Goal: Information Seeking & Learning: Learn about a topic

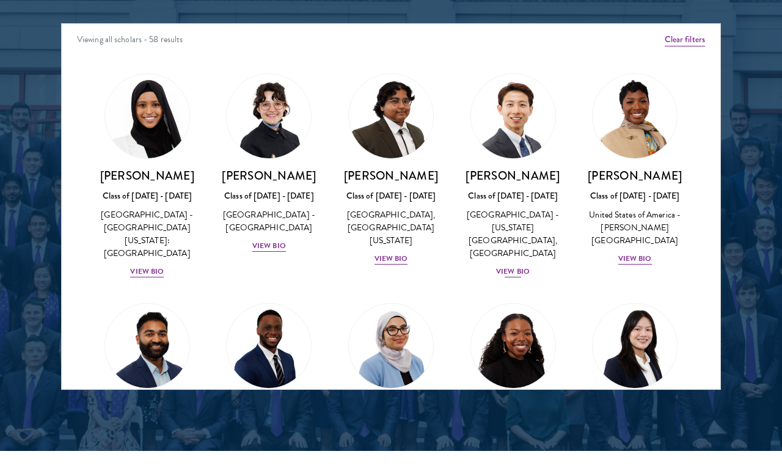
click at [517, 123] on img at bounding box center [513, 116] width 93 height 93
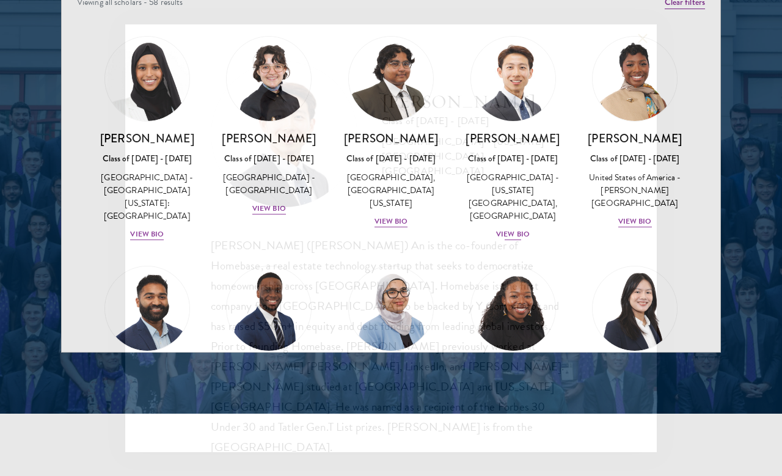
scroll to position [1595, 0]
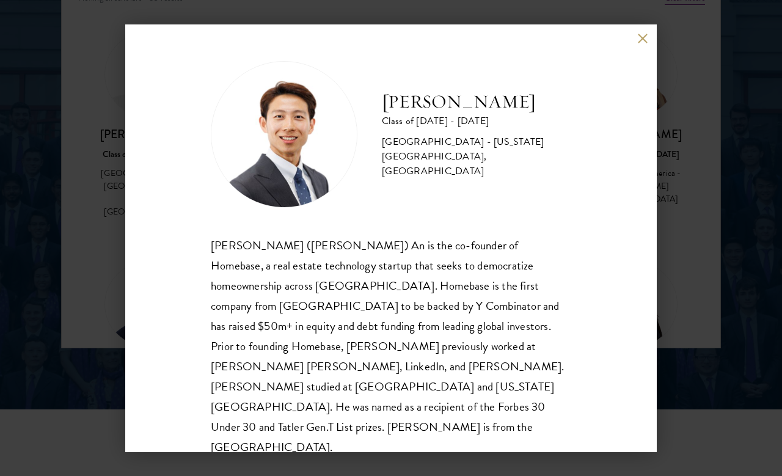
click at [640, 42] on button at bounding box center [642, 39] width 10 height 10
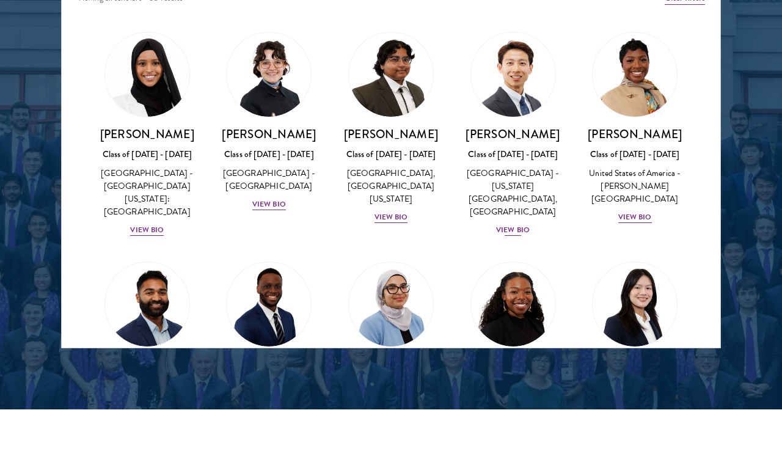
click at [520, 112] on img at bounding box center [513, 74] width 93 height 93
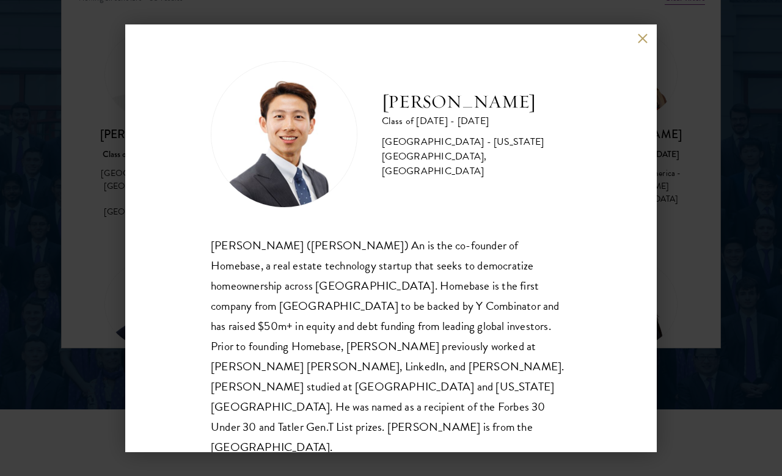
click at [644, 29] on div "Phillip An Class of 2025 - 2026 United States of America - California Institute…" at bounding box center [391, 238] width 532 height 428
click at [654, 30] on div "Phillip An Class of 2025 - 2026 United States of America - California Institute…" at bounding box center [391, 238] width 532 height 428
click at [638, 43] on button at bounding box center [642, 39] width 10 height 10
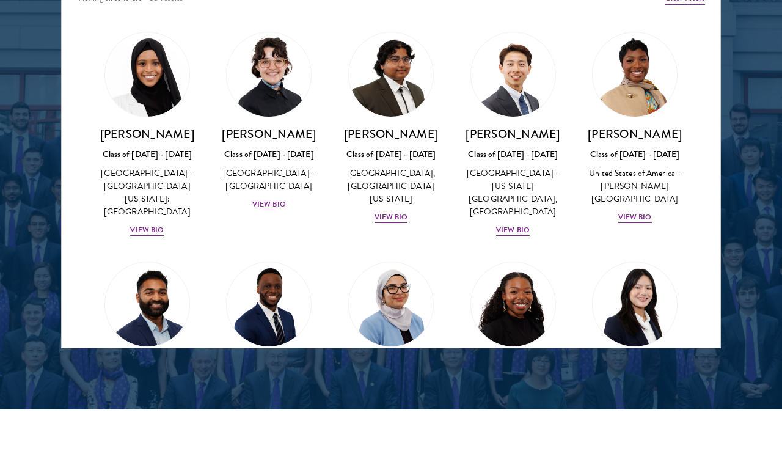
click at [290, 189] on div "United States of America - Pomona College" at bounding box center [270, 180] width 98 height 26
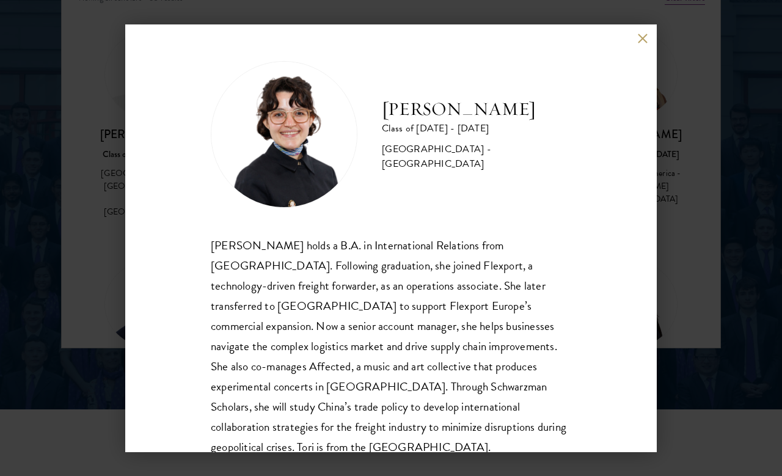
click at [643, 40] on button at bounding box center [642, 39] width 10 height 10
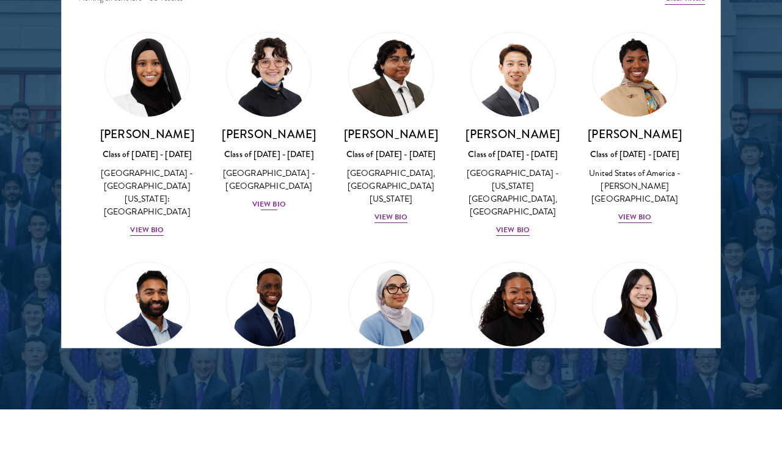
click at [292, 178] on div "United States of America - Pomona College" at bounding box center [270, 180] width 98 height 26
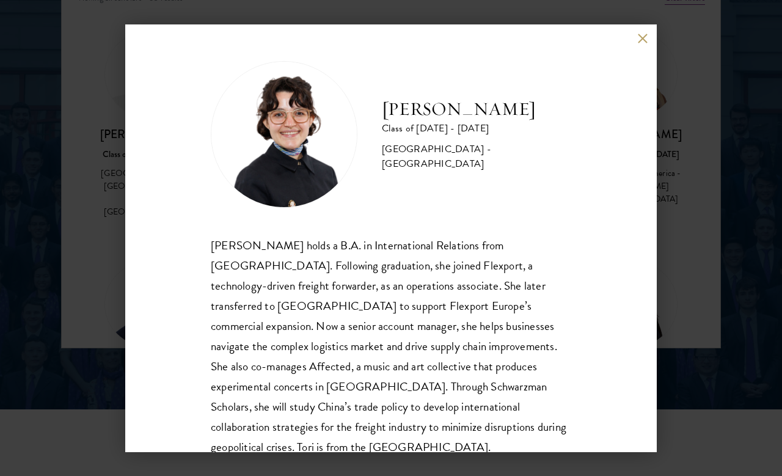
click at [640, 39] on button at bounding box center [642, 39] width 10 height 10
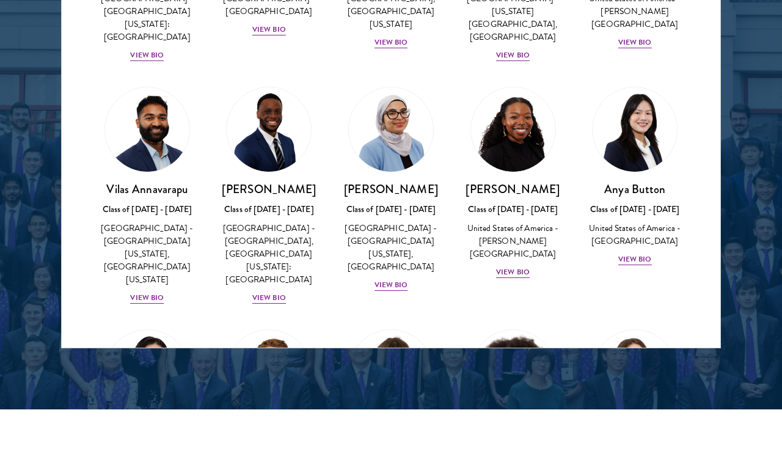
scroll to position [177, 0]
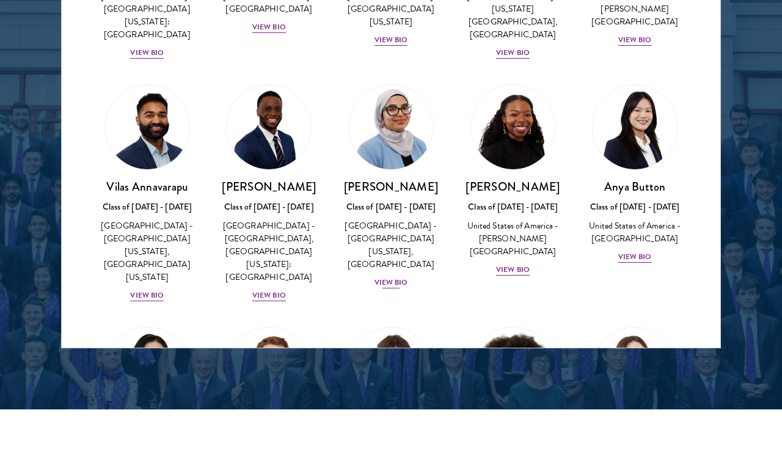
click at [392, 212] on div "Celene Aridin Class of 2025 - 2026 United States of America - University of Cal…" at bounding box center [391, 234] width 98 height 111
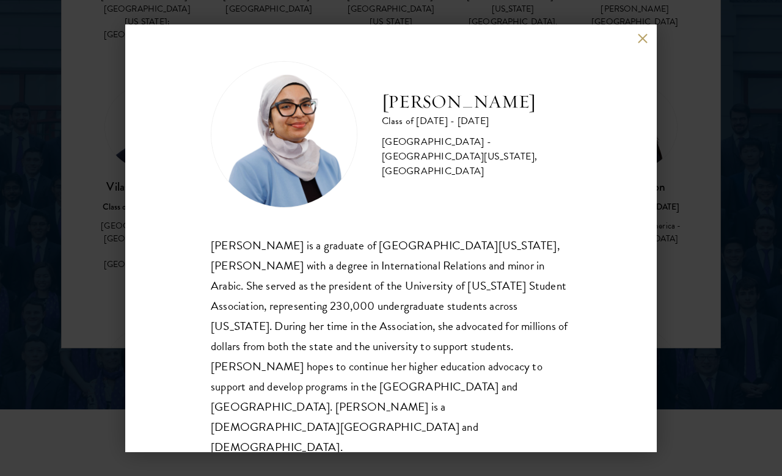
click at [642, 44] on button at bounding box center [642, 39] width 10 height 10
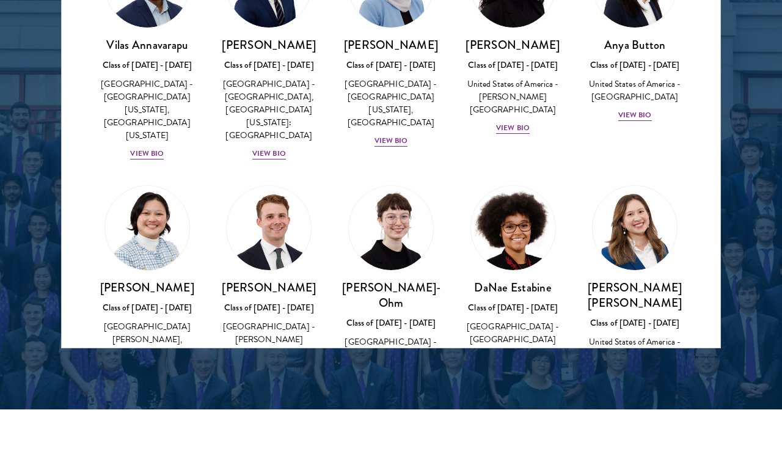
scroll to position [337, 0]
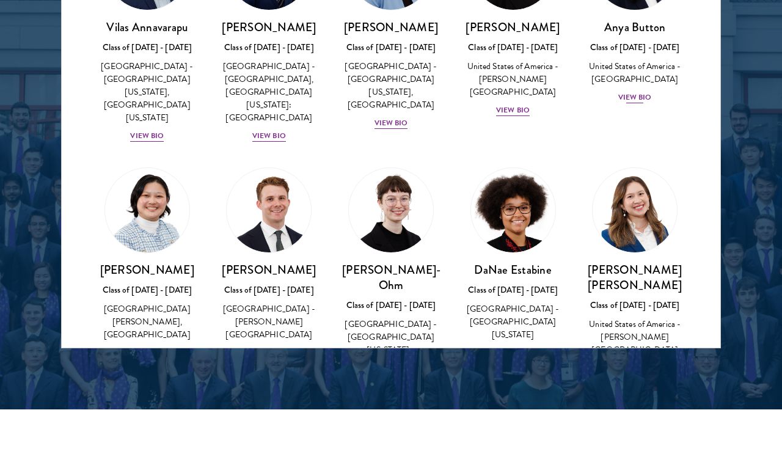
click at [650, 92] on div "View Bio" at bounding box center [636, 98] width 34 height 12
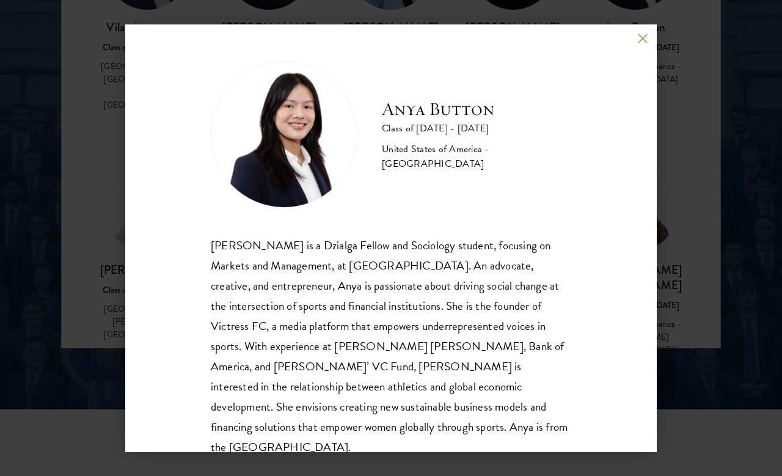
click at [644, 35] on button at bounding box center [642, 39] width 10 height 10
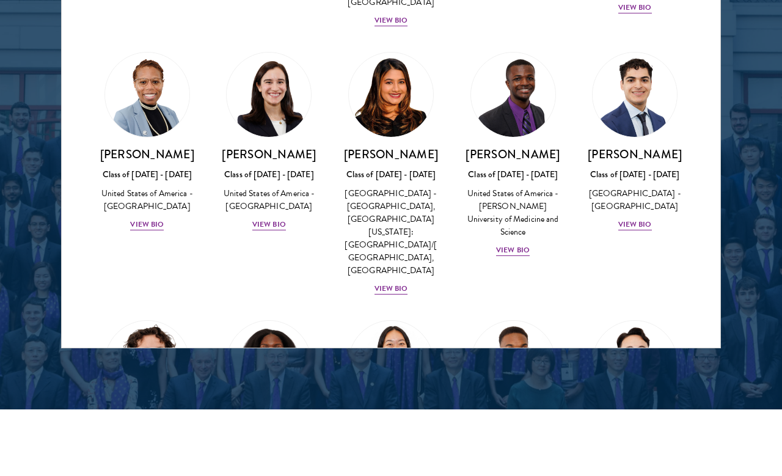
scroll to position [694, 0]
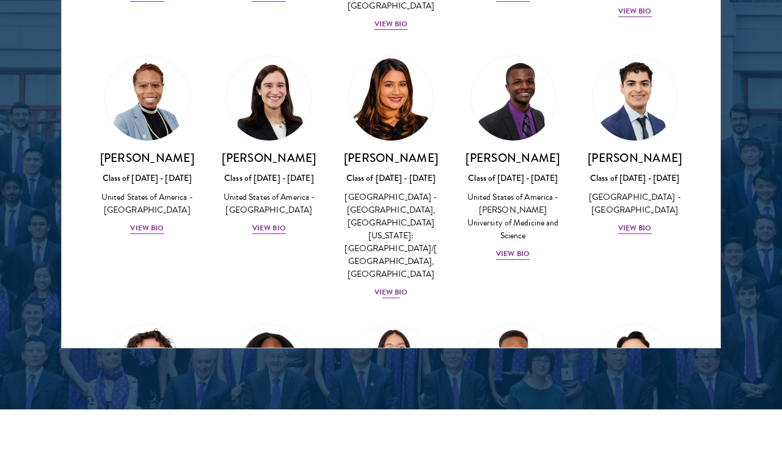
click at [395, 270] on div "Nina Gohel Class of 2025 - 2026 United States of America - Rutgers, The State U…" at bounding box center [391, 224] width 98 height 149
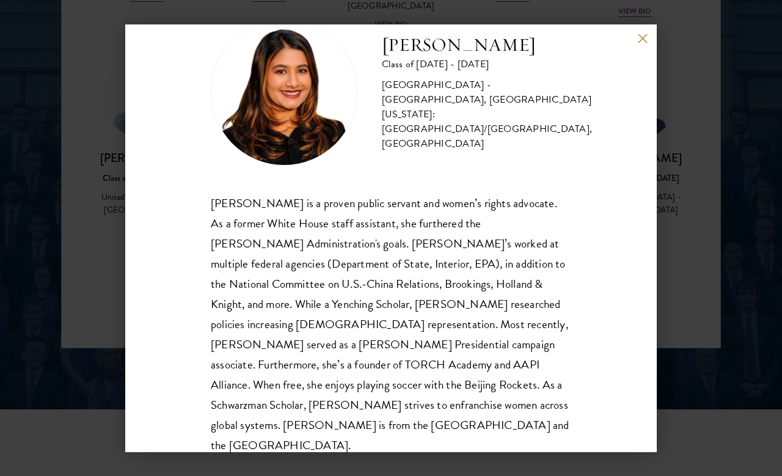
scroll to position [42, 0]
click at [634, 45] on div "Nina Gohel Class of 2025 - 2026 United States of America - Rutgers, The State U…" at bounding box center [391, 238] width 532 height 428
click at [652, 35] on div "Nina Gohel Class of 2025 - 2026 United States of America - Rutgers, The State U…" at bounding box center [391, 238] width 532 height 428
click at [647, 35] on button at bounding box center [642, 39] width 10 height 10
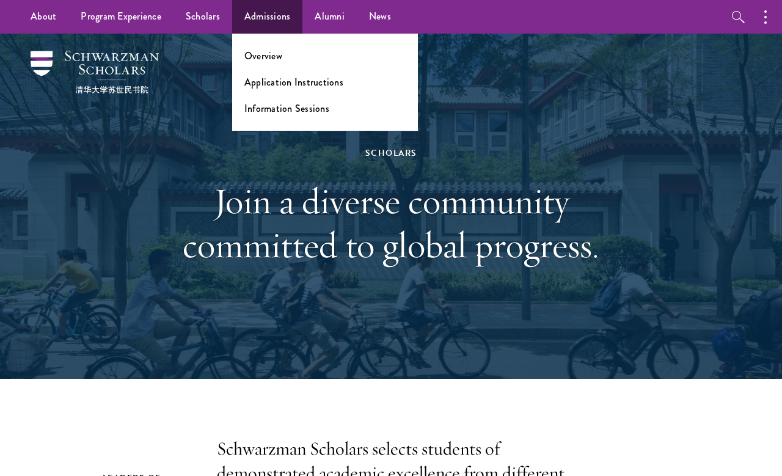
click at [309, 61] on li "Overview" at bounding box center [324, 56] width 161 height 14
click at [266, 53] on link "Overview" at bounding box center [263, 56] width 38 height 14
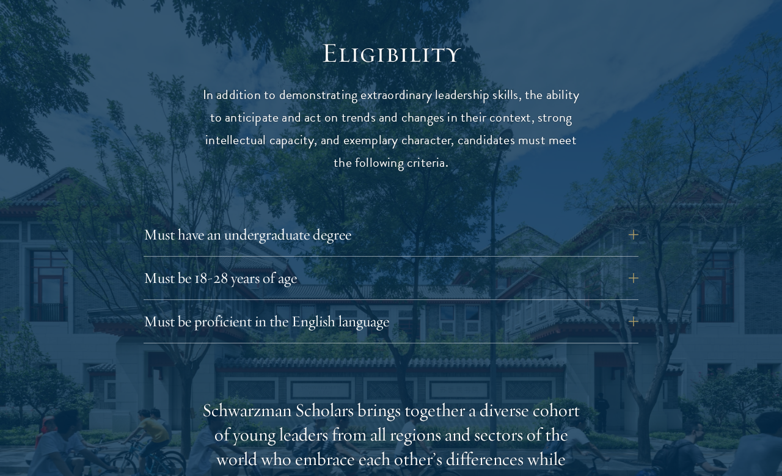
scroll to position [1551, 0]
click at [630, 263] on button "Must be 18-28 years of age" at bounding box center [400, 277] width 495 height 29
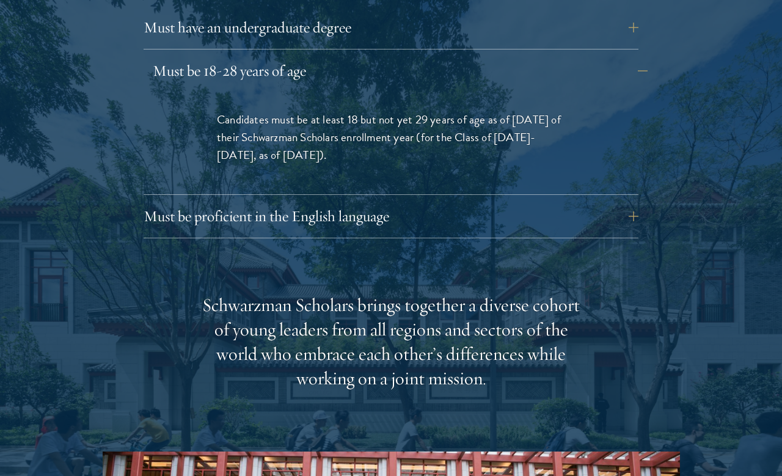
scroll to position [1760, 0]
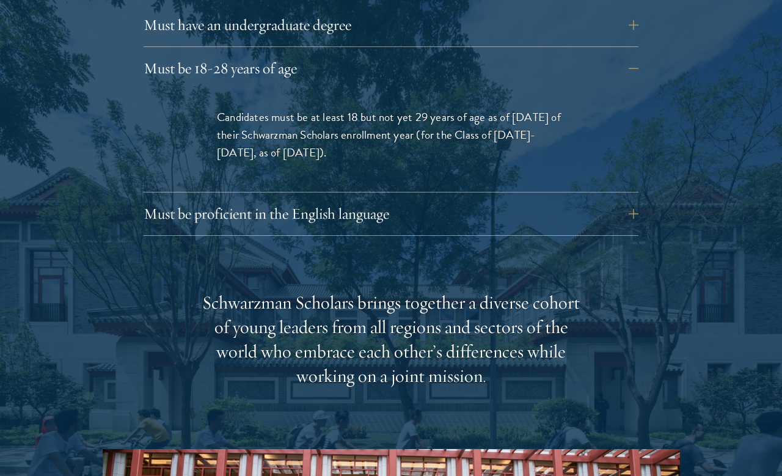
click at [647, 190] on div "Eligibility In addition to demonstrating extraordinary leadership skills, the a…" at bounding box center [392, 299] width 578 height 946
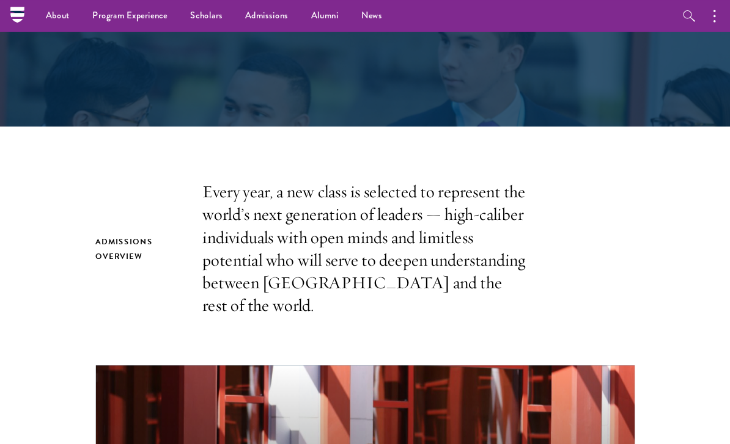
scroll to position [0, 0]
